Goal: Transaction & Acquisition: Purchase product/service

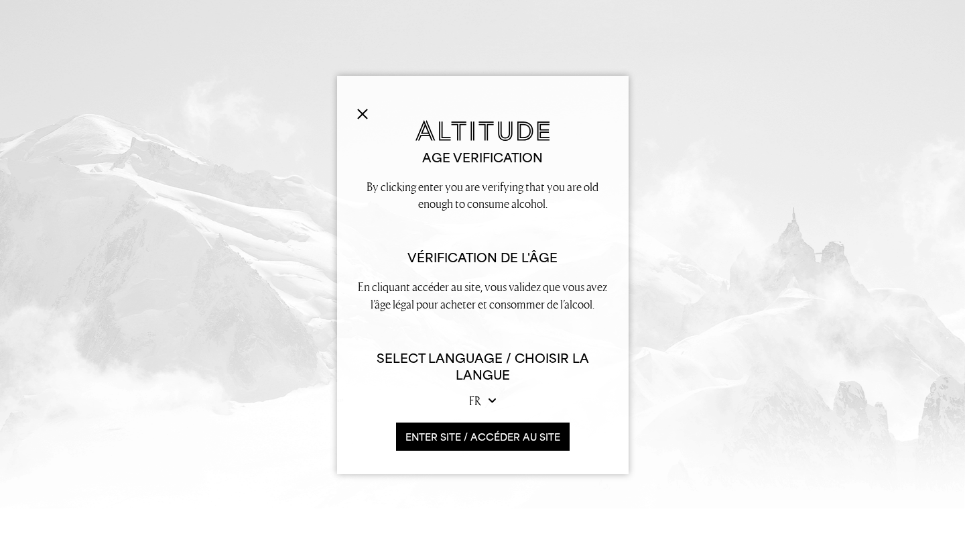
click at [497, 436] on button "ENTER SITE / accéder au site" at bounding box center [483, 436] width 174 height 29
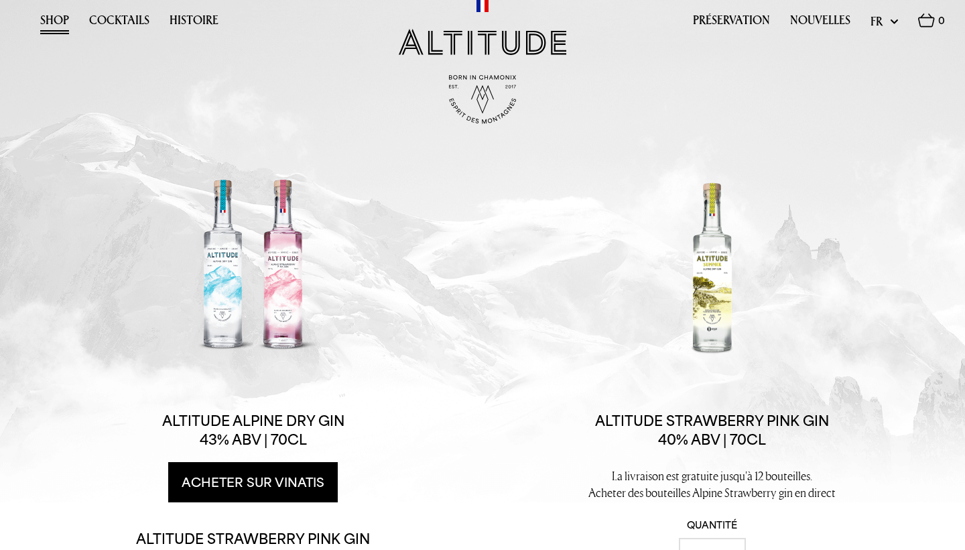
click at [56, 22] on link "Shop" at bounding box center [54, 23] width 29 height 21
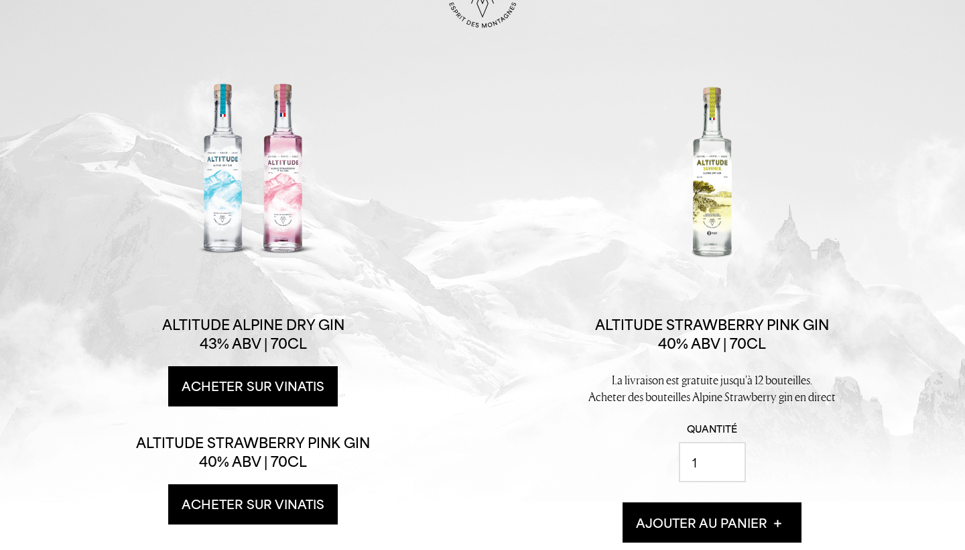
scroll to position [88, 0]
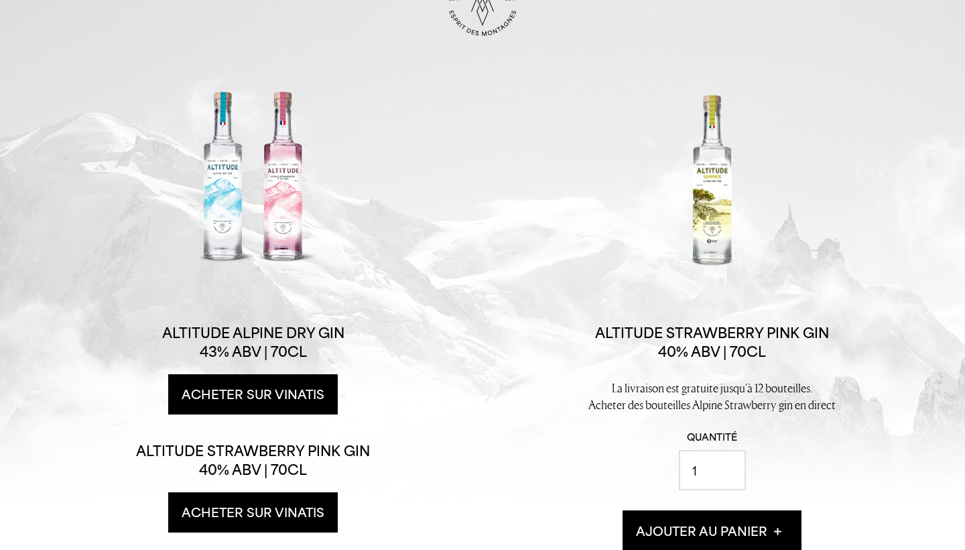
click at [714, 236] on div at bounding box center [712, 179] width 201 height 193
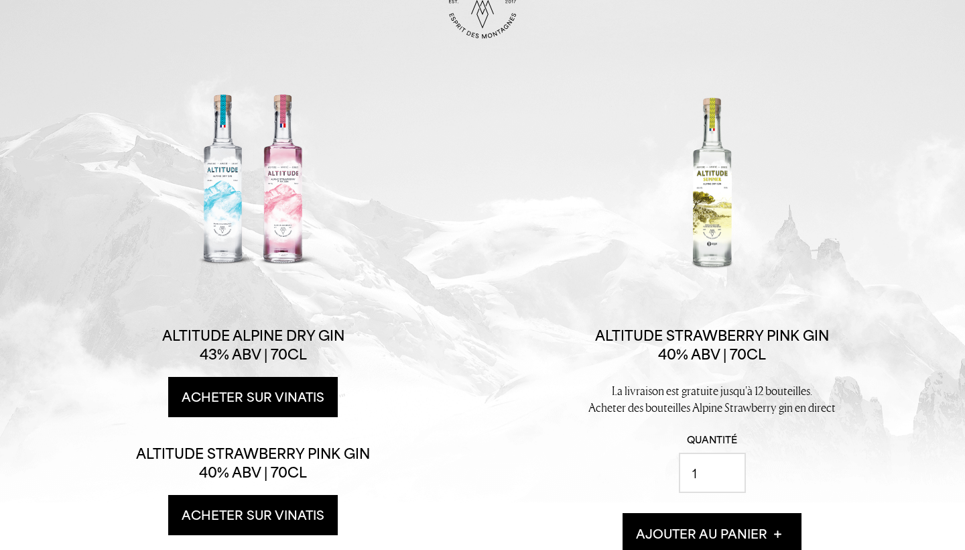
scroll to position [84, 0]
